Goal: Communication & Community: Answer question/provide support

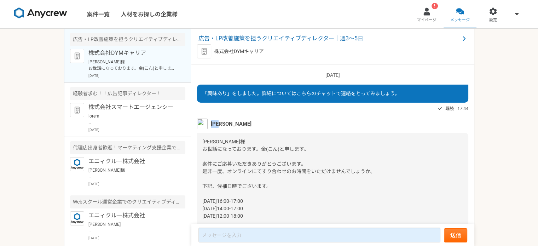
drag, startPoint x: 211, startPoint y: 124, endPoint x: 239, endPoint y: 123, distance: 28.0
click at [239, 123] on div "[PERSON_NAME]" at bounding box center [332, 124] width 271 height 11
copy span "[PERSON_NAME]"
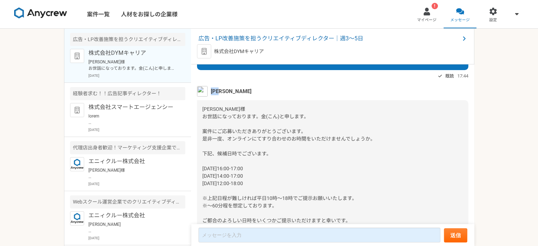
scroll to position [35, 0]
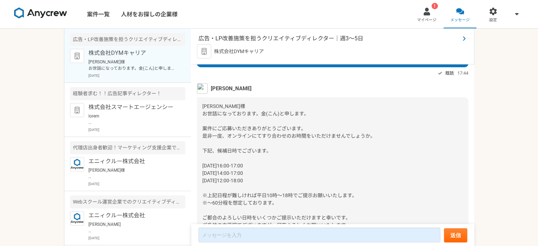
click at [304, 40] on span "広告・LP改善施策を担うクリエイティブディレクター｜週3～5日" at bounding box center [328, 38] width 261 height 8
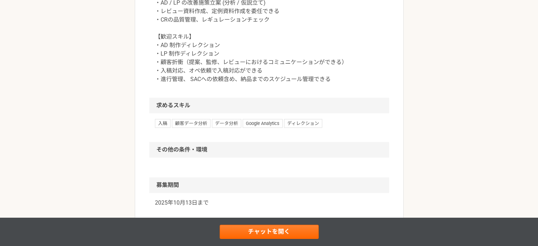
scroll to position [495, 0]
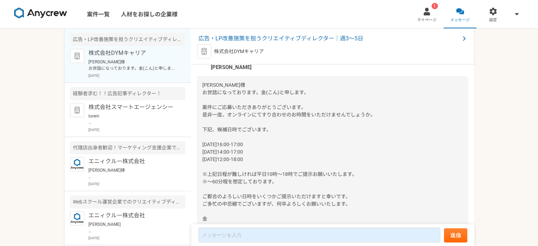
scroll to position [71, 0]
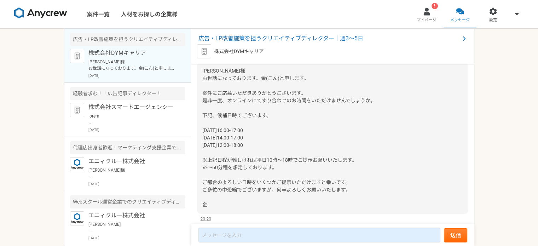
click at [361, 167] on div "[PERSON_NAME]様 お世話になっております。金(こん)と申します。 案件にご応募いただきありがとうございます。 是非一度、オンラインにてすり合わせの…" at bounding box center [332, 138] width 271 height 152
drag, startPoint x: 203, startPoint y: 130, endPoint x: 263, endPoint y: 130, distance: 60.1
click at [263, 130] on div "[PERSON_NAME]様 お世話になっております。金(こん)と申します。 案件にご応募いただきありがとうございます。 是非一度、オンラインにてすり合わせの…" at bounding box center [332, 138] width 271 height 152
copy span "[DATE]16:00-17:00"
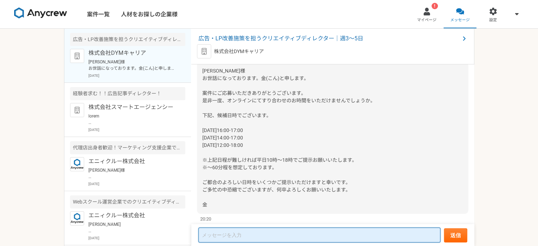
click at [222, 230] on textarea at bounding box center [319, 234] width 242 height 15
type textarea "お"
type textarea "ご"
type textarea "近"
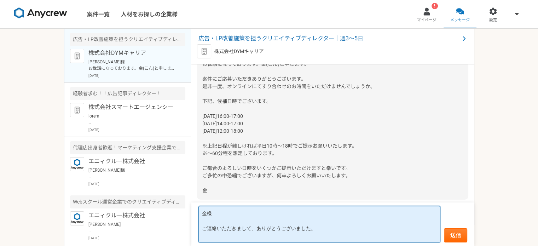
scroll to position [89, 0]
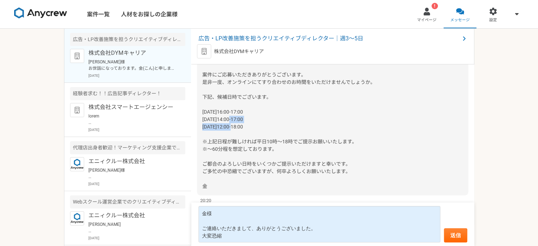
drag, startPoint x: 257, startPoint y: 124, endPoint x: 199, endPoint y: 123, distance: 58.4
click at [199, 123] on div "[PERSON_NAME]様 お世話になっております。金(こん)と申します。 案件にご応募いただきありがとうございます。 是非一度、オンラインにてすり合わせの…" at bounding box center [332, 120] width 271 height 152
copy span "[DATE]12:00-18:00"
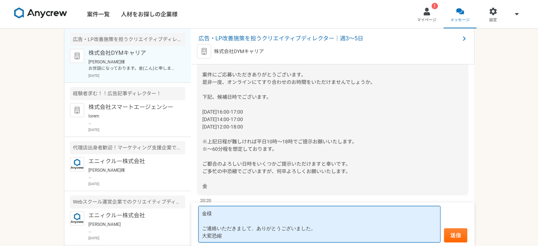
scroll to position [0, 0]
drag, startPoint x: 225, startPoint y: 238, endPoint x: 195, endPoint y: 239, distance: 29.7
click at [195, 239] on form "金様 ご連絡いただきまして、ありがとうございました。 大変恐縮 送信" at bounding box center [332, 224] width 283 height 44
paste textarea "[DATE]12:00-18:00"
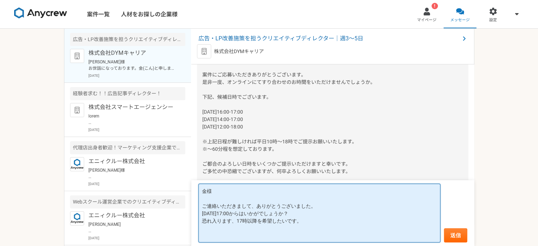
click at [236, 221] on textarea "金様 ご連絡いただきまして、ありがとうございました。 [DATE]17:00からはいかがでしょうか？ 恐れ入ります、17時以降を希望したいです。" at bounding box center [319, 213] width 242 height 59
click at [202, 219] on textarea "金様 ご連絡いただきまして、ありがとうございました。 [DATE]17:00からはいかがでしょうか？ 恐れ入ります、平日の17時以降を希望したいです。" at bounding box center [319, 213] width 242 height 59
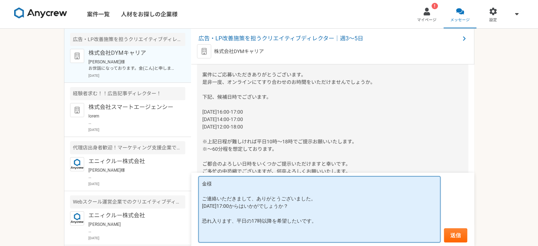
click at [201, 228] on textarea "金様 ご連絡いただきまして、ありがとうございました。 [DATE]17:00からはいかがでしょうか？ 恐れ入ります、平日の17時以降を希望したいです。" at bounding box center [319, 209] width 242 height 66
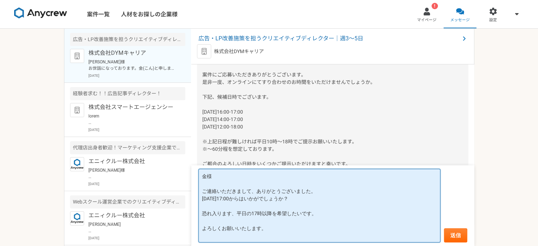
click at [201, 214] on textarea "金様 ご連絡いただきまして、ありがとうございました。 [DATE]17:00からはいかがでしょうか？ 恐れ入ります、平日の17時以降を希望したいです。 よろし…" at bounding box center [319, 206] width 242 height 74
click at [323, 214] on textarea "金様 ご連絡いただきまして、ありがとうございました。 [DATE]17:00からはいかがでしょうか？ （恐れ入ります、平日の17時以降を希望したいです。 よろ…" at bounding box center [319, 206] width 242 height 74
click at [272, 203] on textarea "金様 ご連絡いただきまして、ありがとうございました。 [DATE]17:00からはいかがでしょうか？ （恐れ入ります、平日の17時以降を希望したいです） よろ…" at bounding box center [319, 206] width 242 height 74
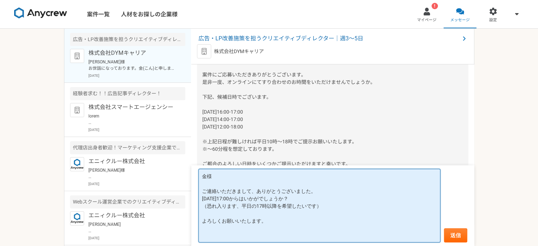
scroll to position [0, 0]
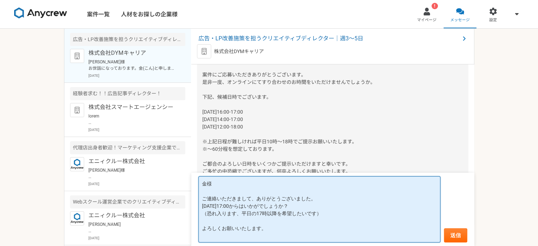
click at [267, 236] on textarea "金様 ご連絡いただきまして、ありがとうございました。 [DATE]17:00からはいかがでしょうか？ （恐れ入ります、平日の17時以降を希望したいです） よろ…" at bounding box center [319, 209] width 242 height 66
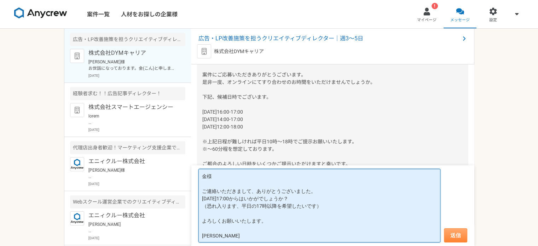
type textarea "金様 ご連絡いただきまして、ありがとうございました。 [DATE]17:00からはいかがでしょうか？ （恐れ入ります、平日の17時以降を希望したいです） よろ…"
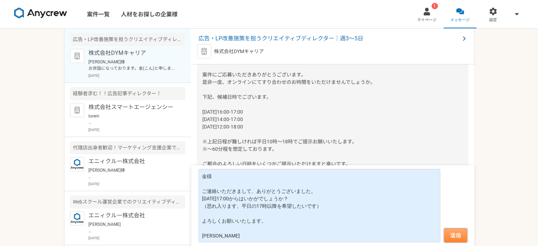
click at [453, 237] on button "送信" at bounding box center [455, 235] width 23 height 14
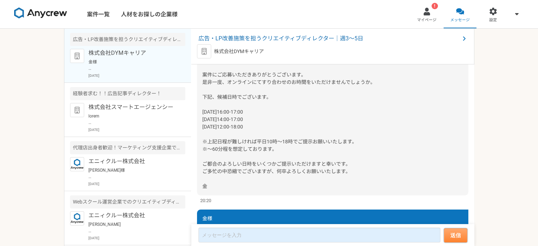
scroll to position [181, 0]
